Goal: Navigation & Orientation: Find specific page/section

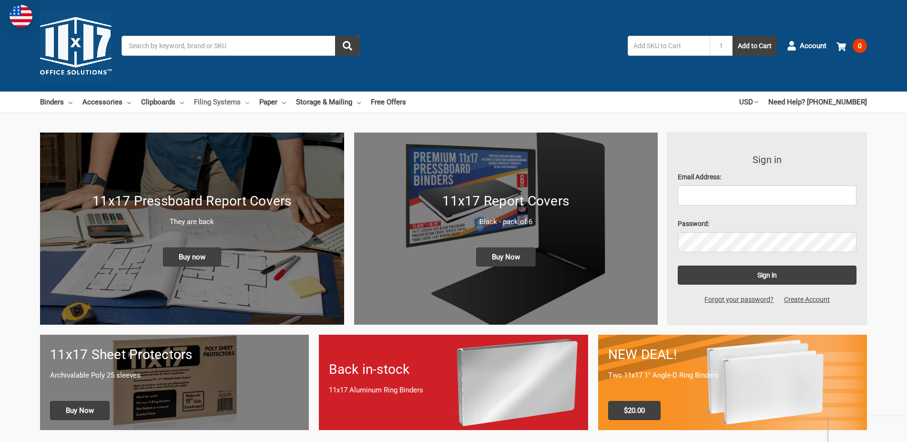
click at [234, 97] on link "Filing Systems" at bounding box center [221, 102] width 55 height 21
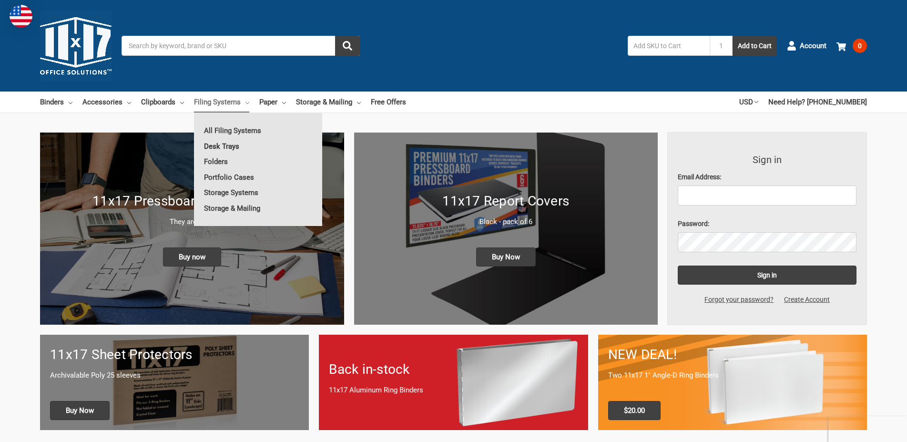
click at [243, 144] on link "Desk Trays" at bounding box center [258, 146] width 128 height 15
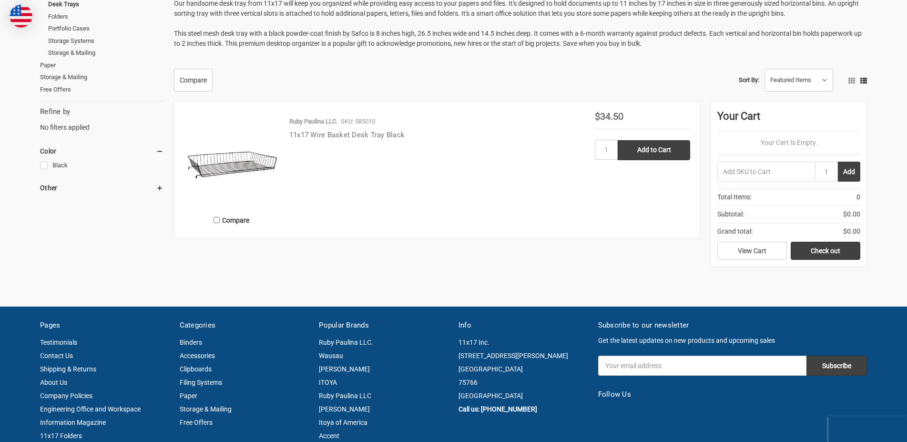
scroll to position [182, 0]
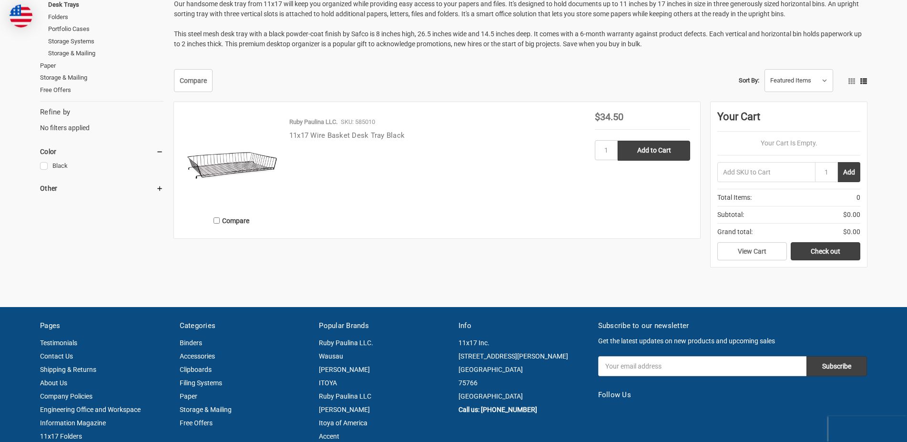
click at [364, 136] on link "11x17 Wire Basket Desk Tray Black" at bounding box center [346, 136] width 115 height 9
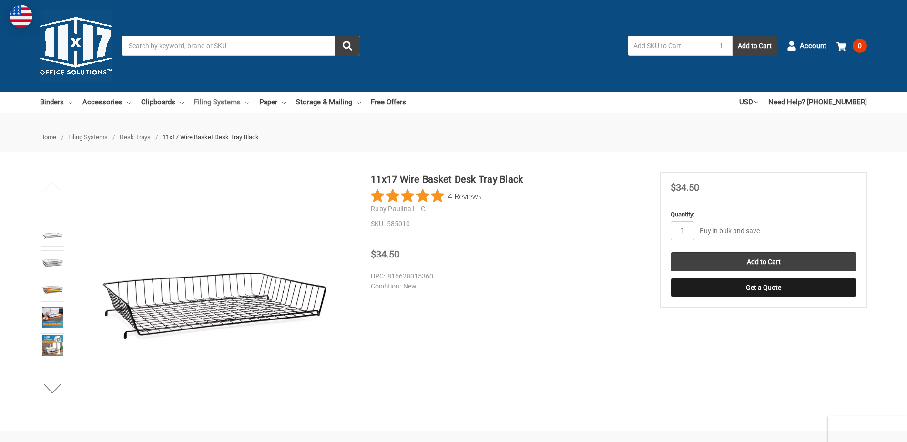
click at [227, 101] on link "Filing Systems" at bounding box center [221, 102] width 55 height 21
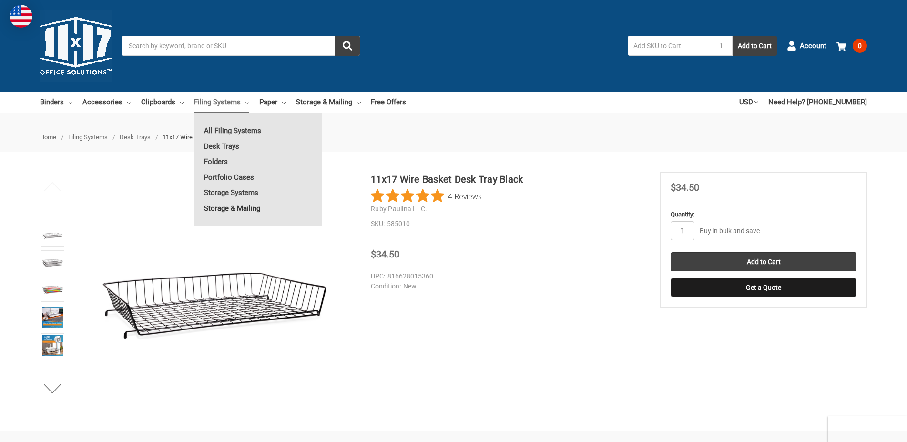
click at [255, 209] on link "Storage & Mailing" at bounding box center [258, 208] width 128 height 15
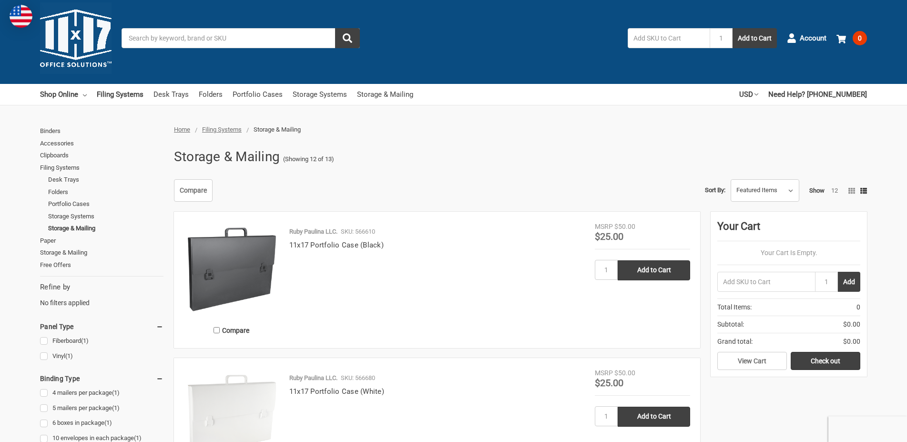
scroll to position [12, 0]
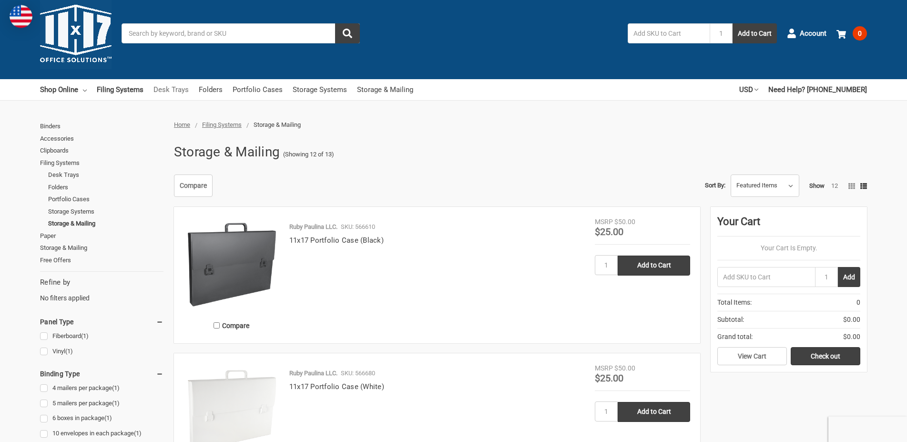
click at [164, 86] on link "Desk Trays" at bounding box center [170, 89] width 35 height 21
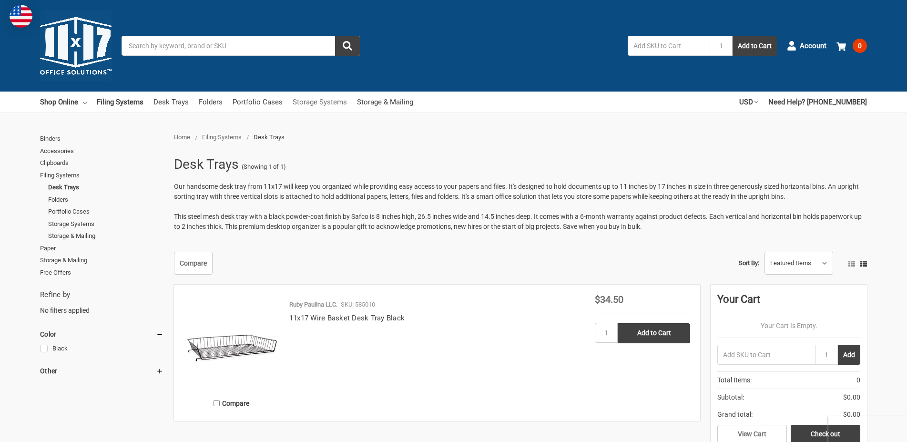
click at [319, 103] on link "Storage Systems" at bounding box center [320, 102] width 54 height 21
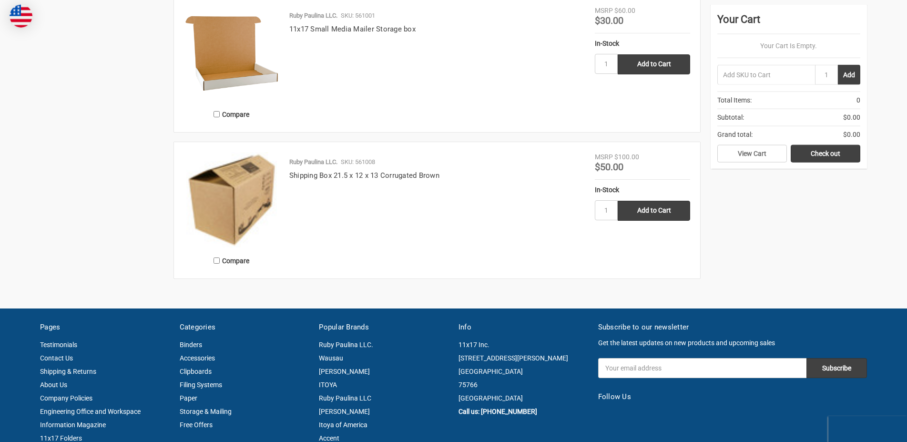
scroll to position [1666, 0]
